Goal: Find specific page/section: Find specific page/section

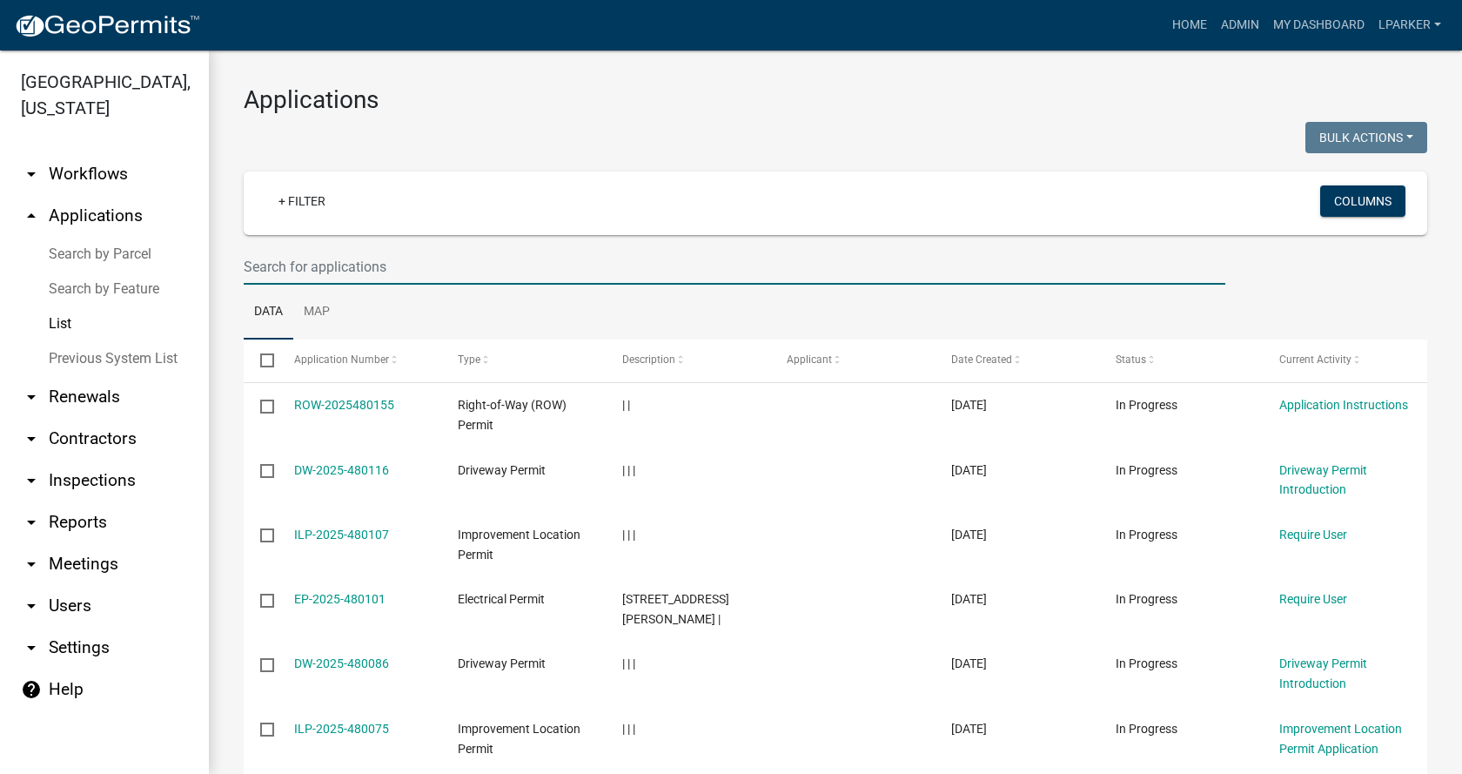
click at [273, 269] on input "text" at bounding box center [735, 267] width 982 height 36
click at [87, 252] on link "Search by Parcel" at bounding box center [104, 254] width 209 height 35
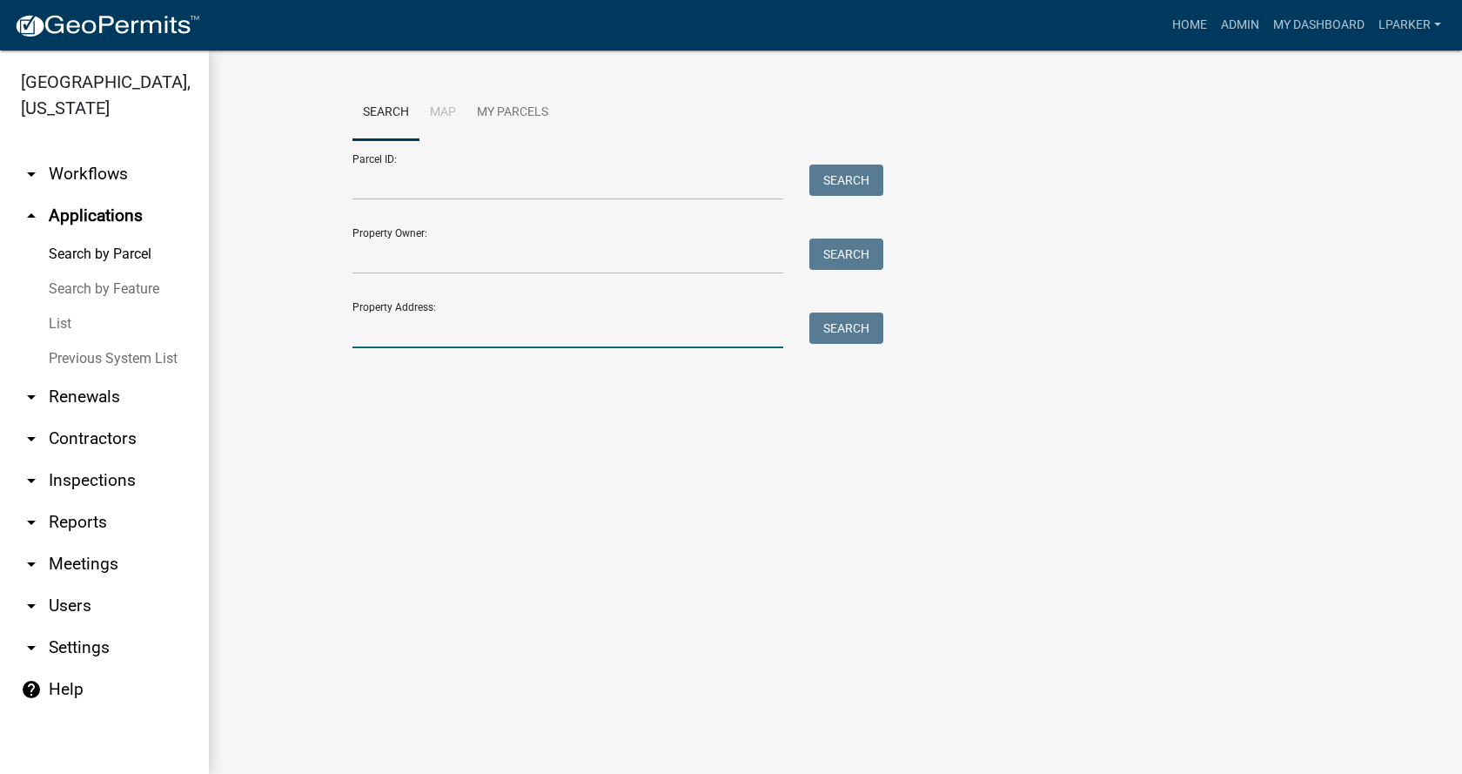
click at [393, 333] on input "Property Address:" at bounding box center [568, 330] width 431 height 36
type input "[STREET_ADDRESS][PERSON_NAME]"
click at [878, 322] on button "Search" at bounding box center [846, 327] width 74 height 31
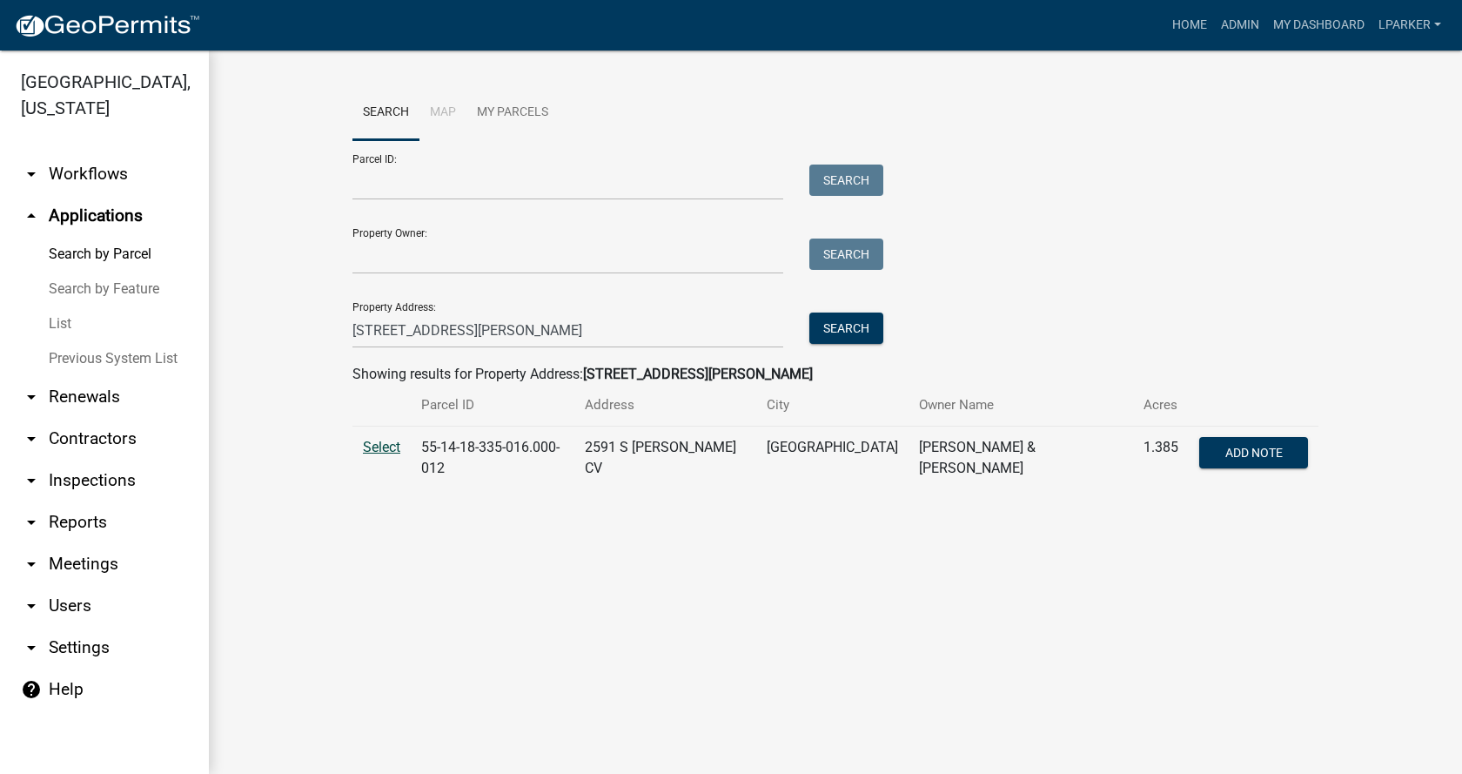
click at [371, 443] on span "Select" at bounding box center [381, 447] width 37 height 17
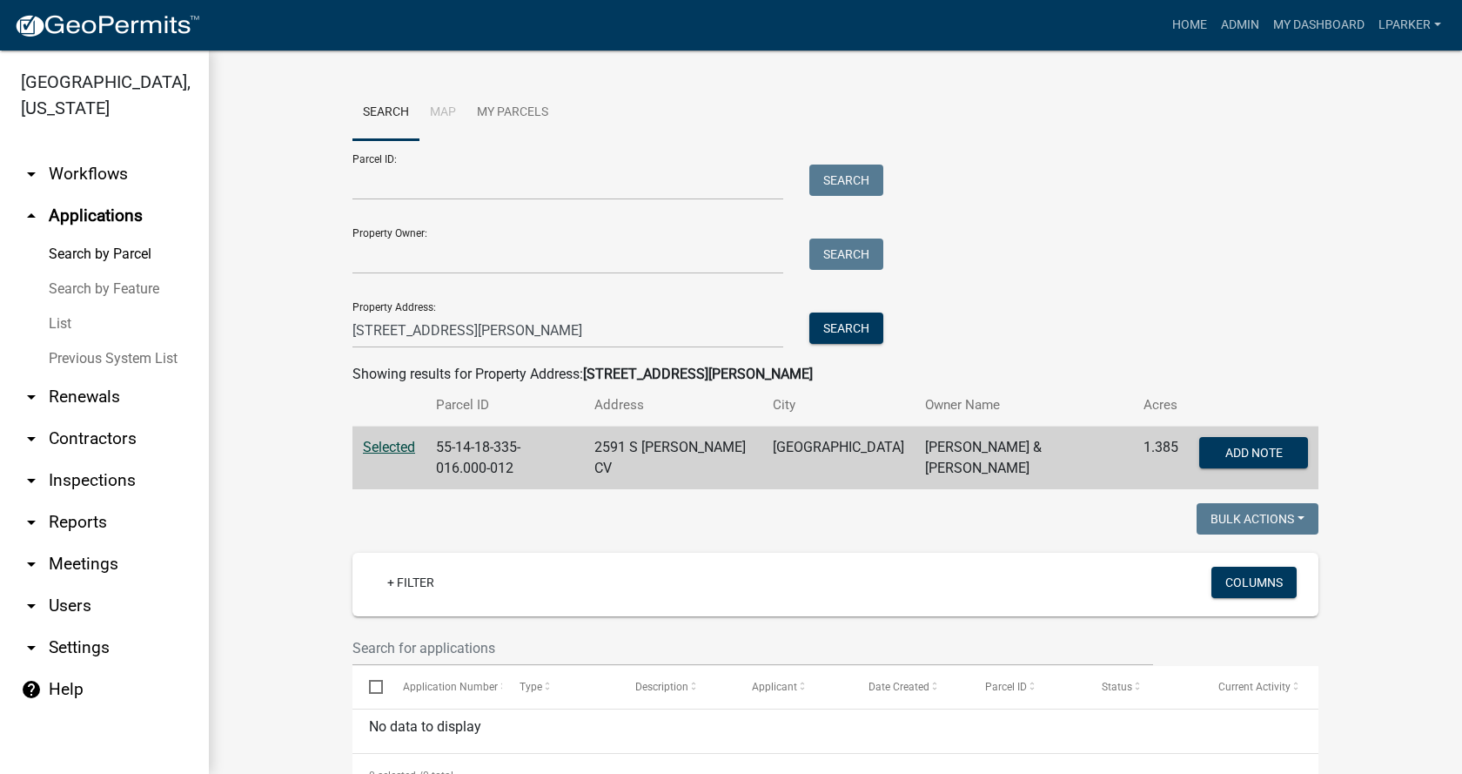
click at [55, 325] on link "List" at bounding box center [104, 323] width 209 height 35
